Goal: Task Accomplishment & Management: Complete application form

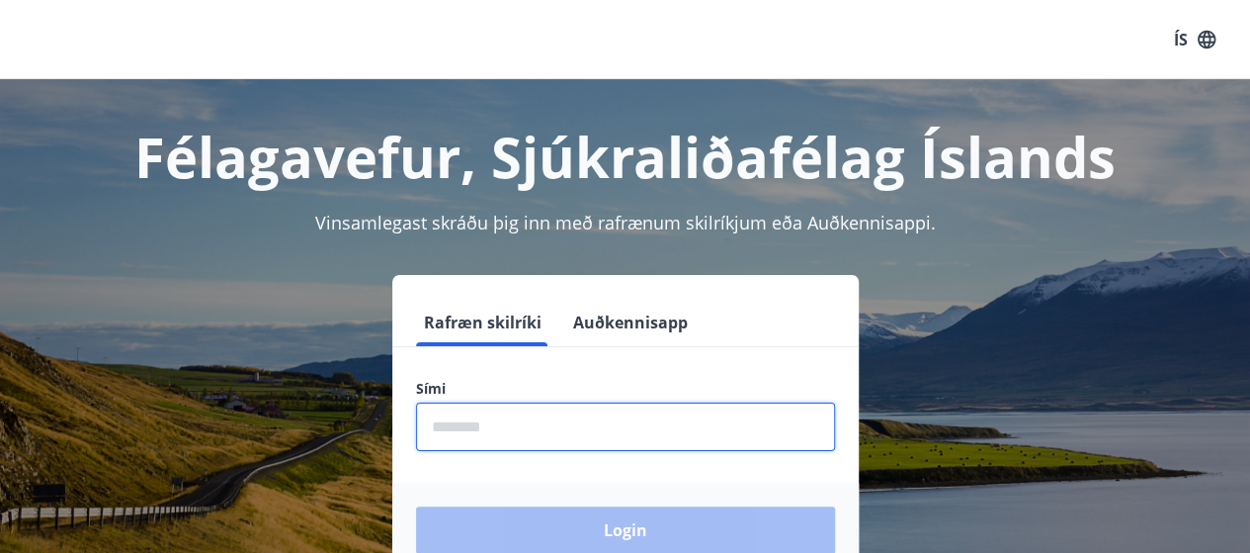
click at [599, 433] on input "phone" at bounding box center [625, 426] width 419 height 48
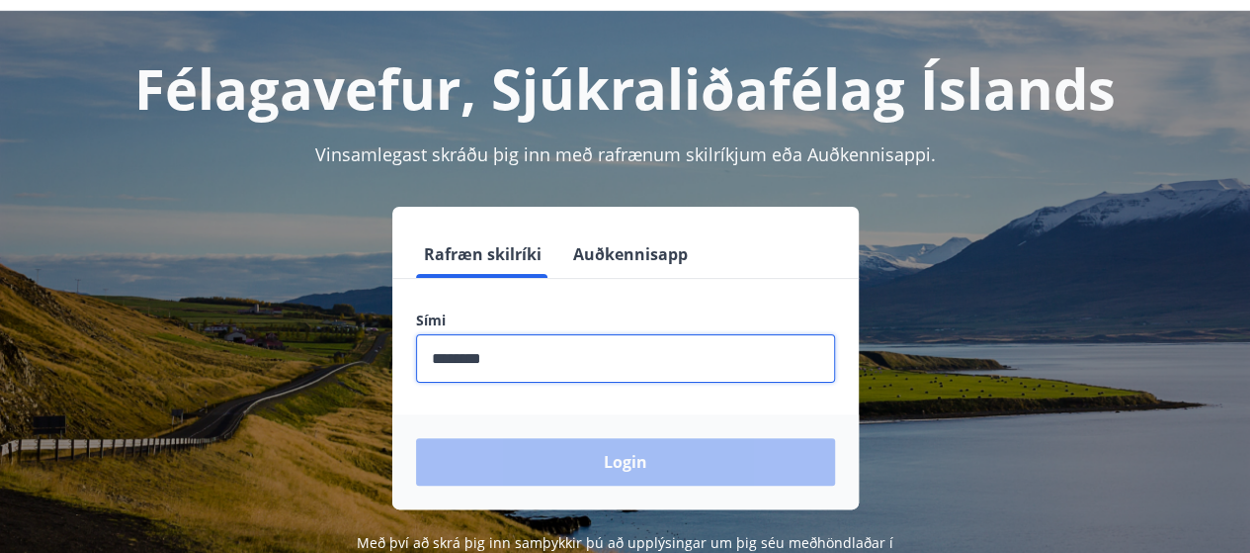
scroll to position [99, 0]
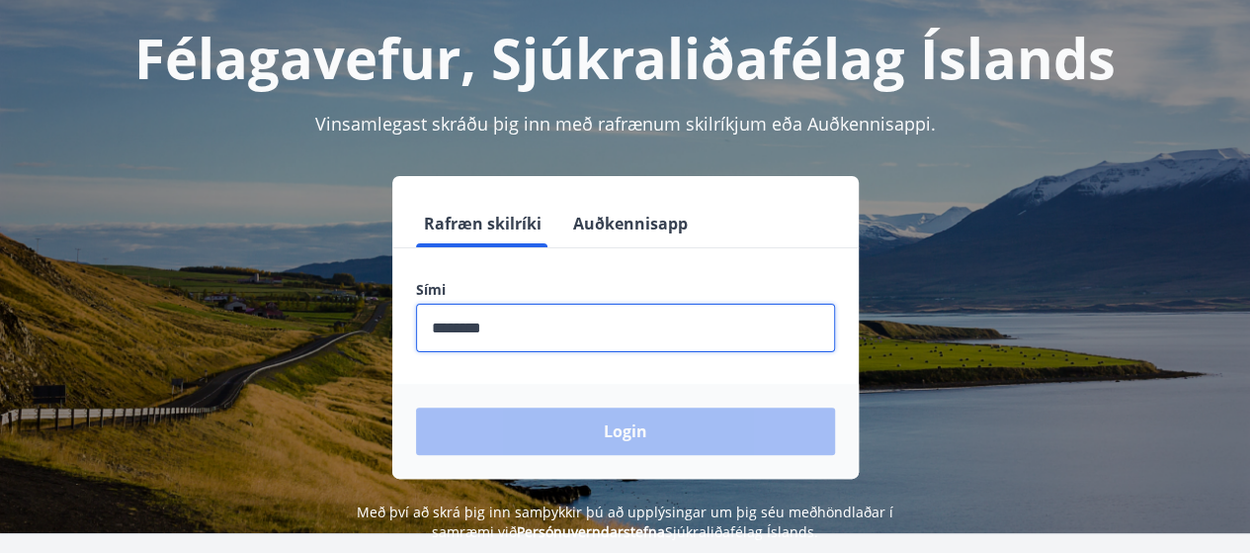
click at [524, 323] on input "phone" at bounding box center [625, 327] width 419 height 48
drag, startPoint x: 529, startPoint y: 336, endPoint x: 385, endPoint y: 331, distance: 143.4
click at [385, 331] on div "Rafræn skilríki Auðkennisapp Sími ​ Login" at bounding box center [625, 327] width 1203 height 302
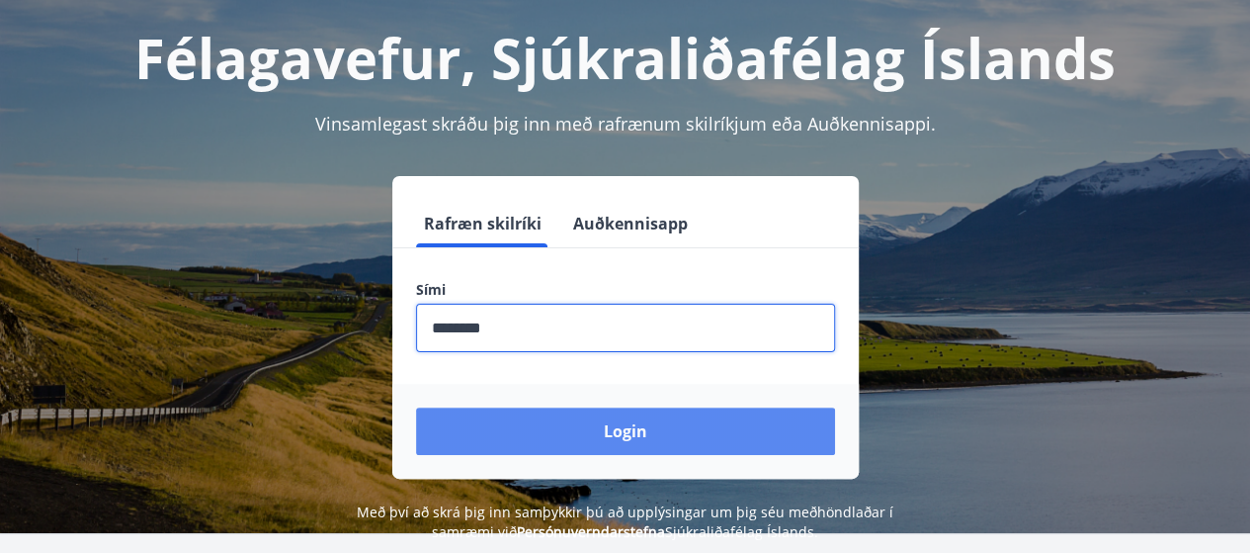
type input "********"
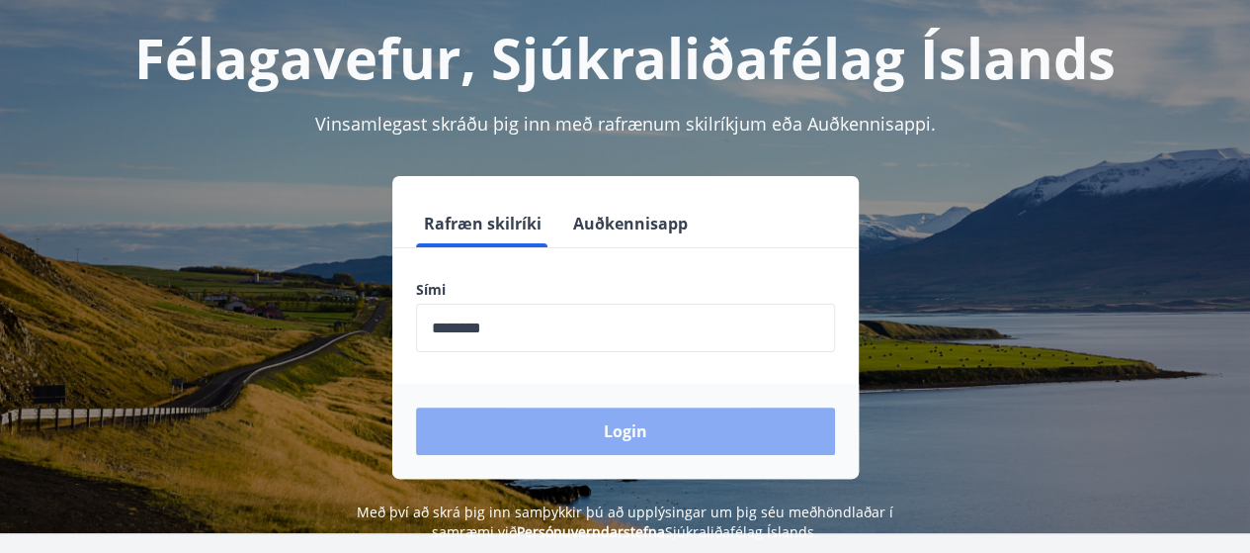
click at [533, 420] on button "Login" at bounding box center [625, 430] width 419 height 47
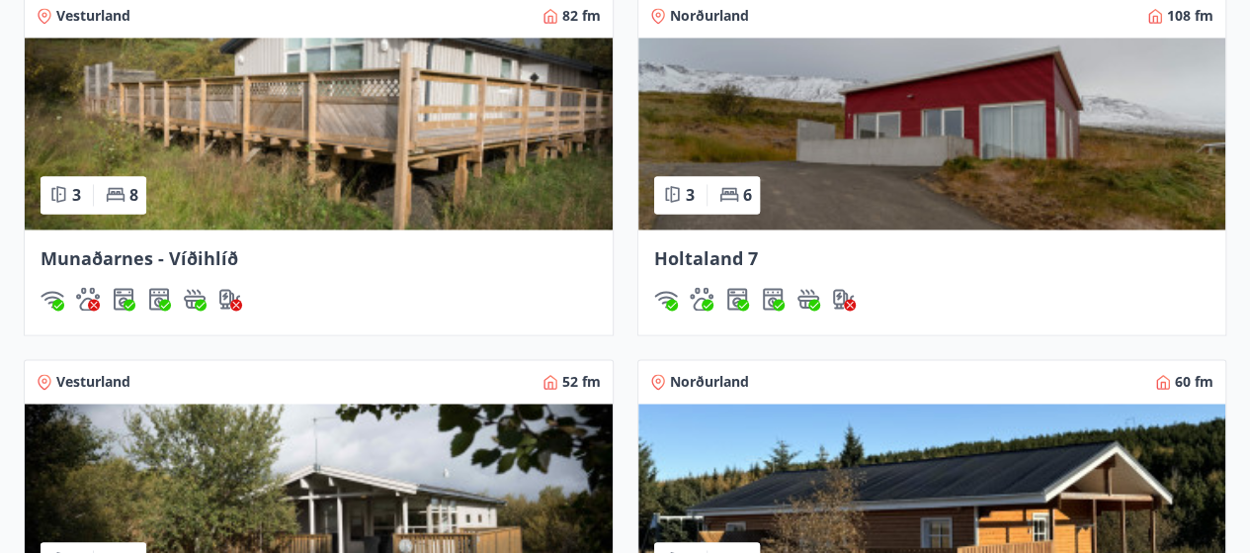
scroll to position [1384, 0]
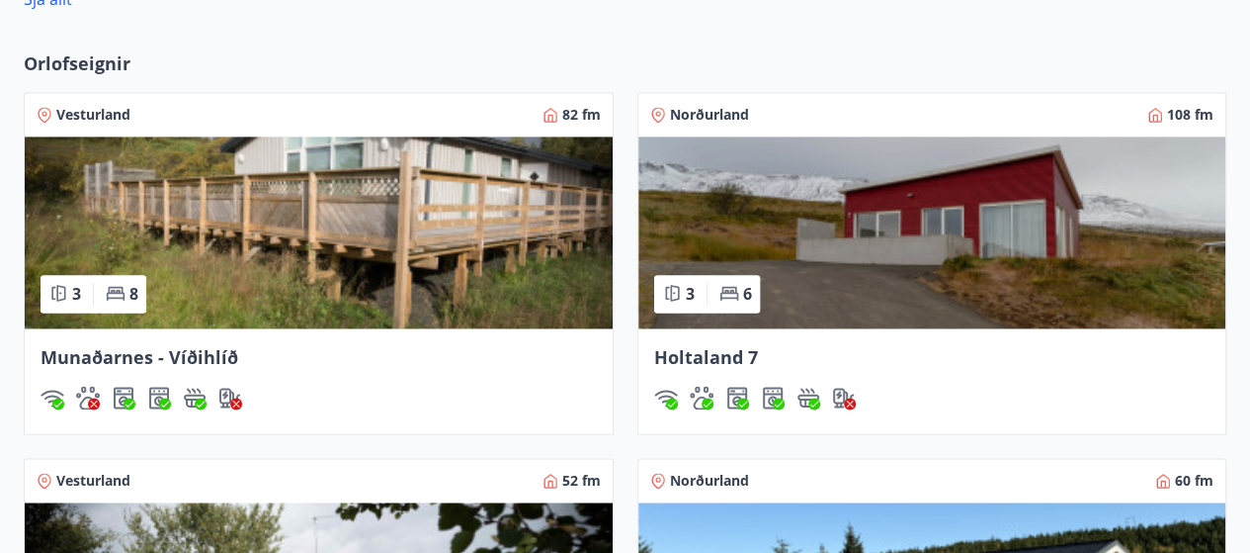
click at [722, 114] on span "Norðurland" at bounding box center [709, 115] width 79 height 20
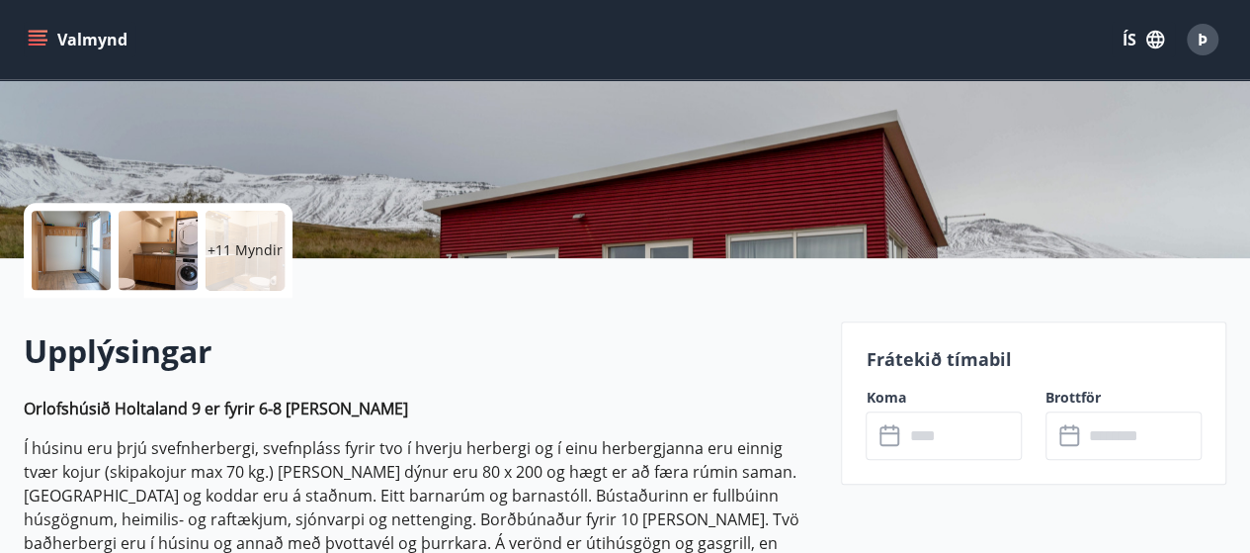
scroll to position [494, 0]
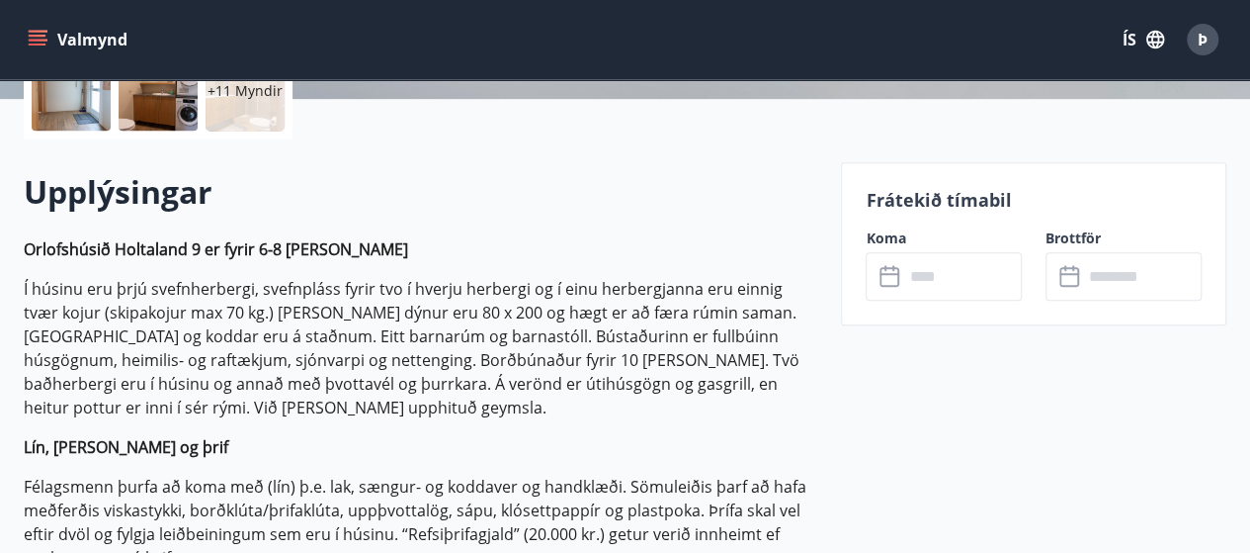
click at [892, 277] on icon at bounding box center [892, 277] width 24 height 24
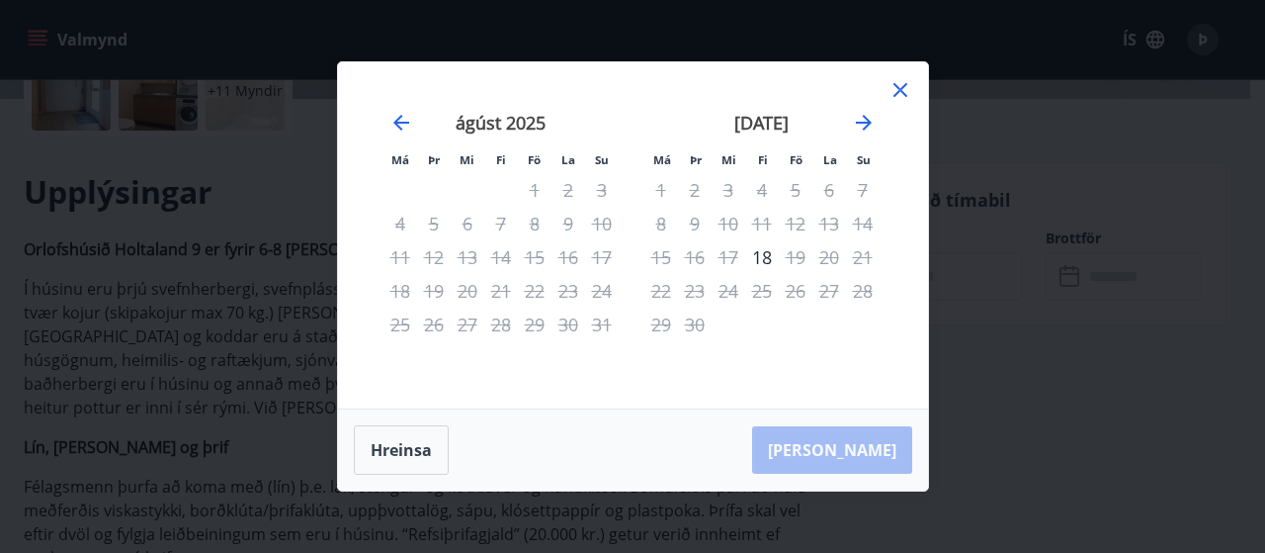
click at [901, 90] on icon at bounding box center [901, 90] width 24 height 24
